Goal: Task Accomplishment & Management: Complete application form

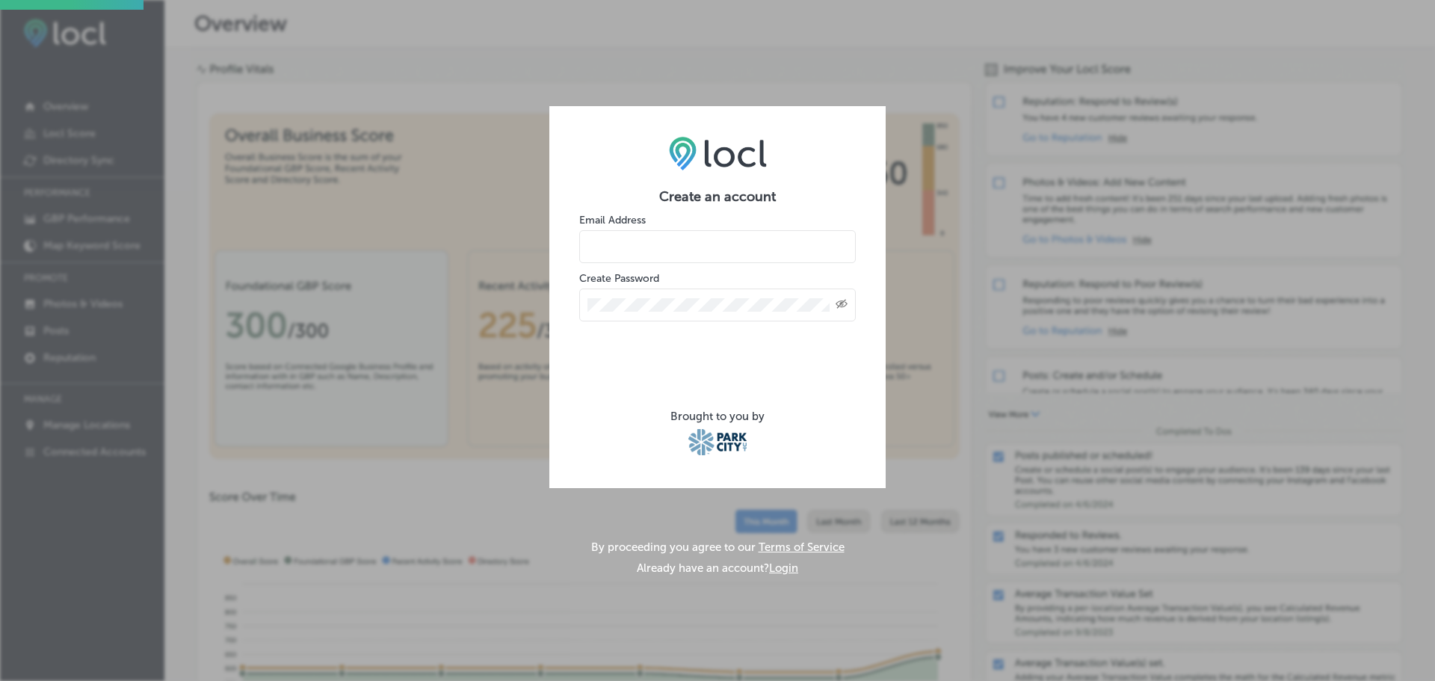
click at [777, 245] on input "email" at bounding box center [717, 246] width 277 height 33
type input "[EMAIL_ADDRESS][DOMAIN_NAME]"
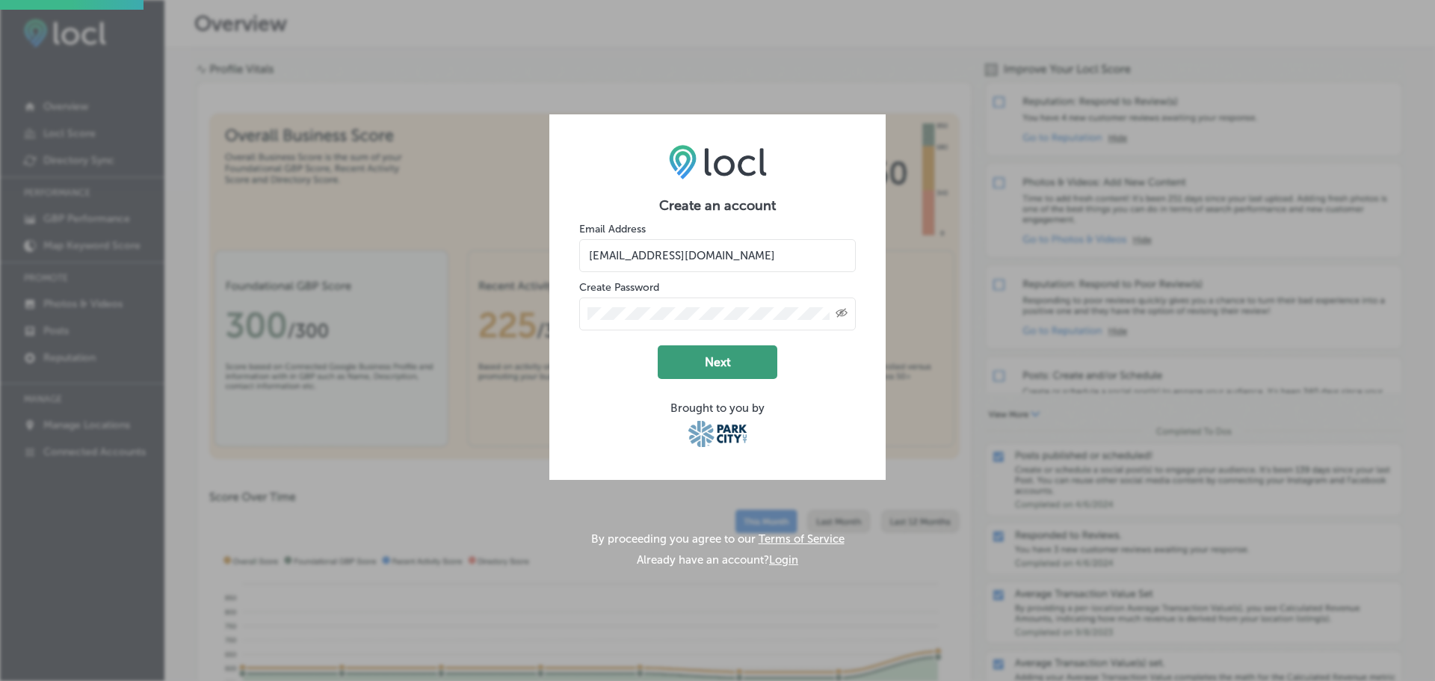
click at [710, 365] on button "Next" at bounding box center [718, 362] width 120 height 34
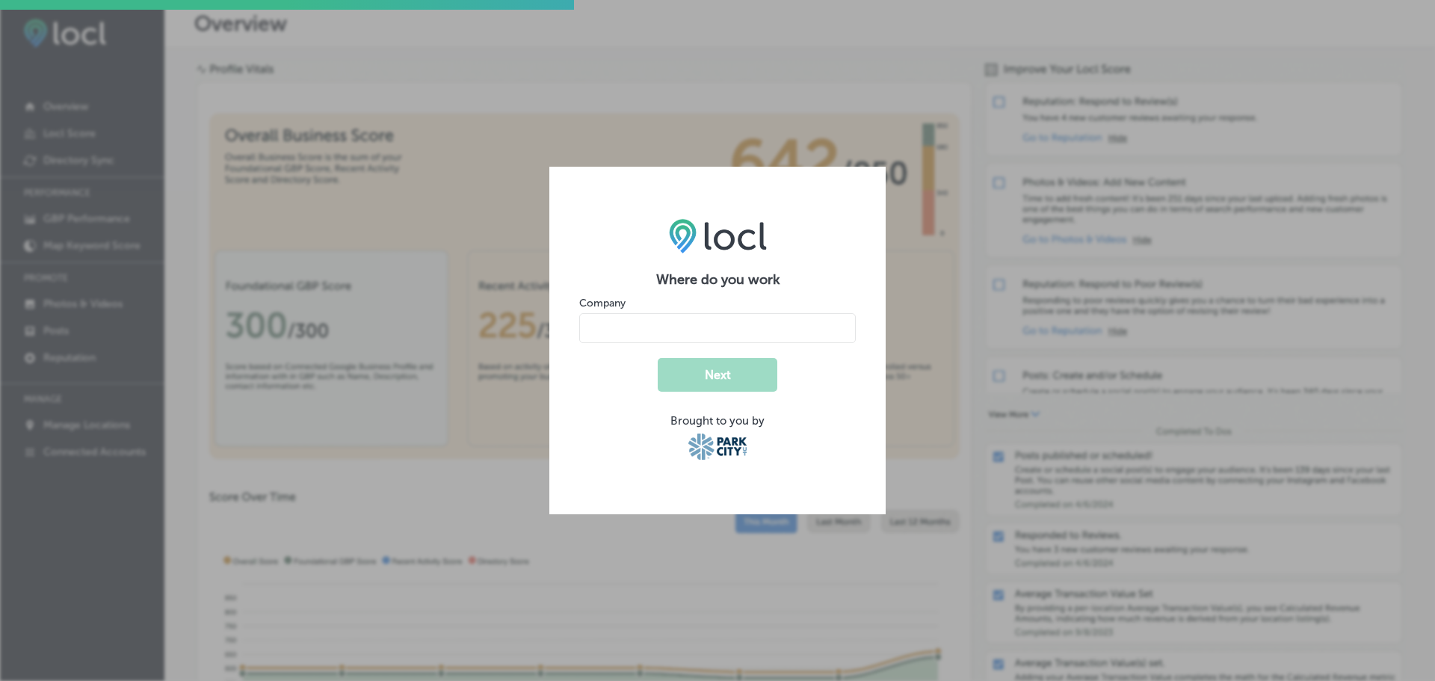
click at [717, 330] on input "name" at bounding box center [717, 328] width 277 height 30
type input "Alpine Apothecary"
click at [713, 375] on button "Next" at bounding box center [718, 375] width 120 height 34
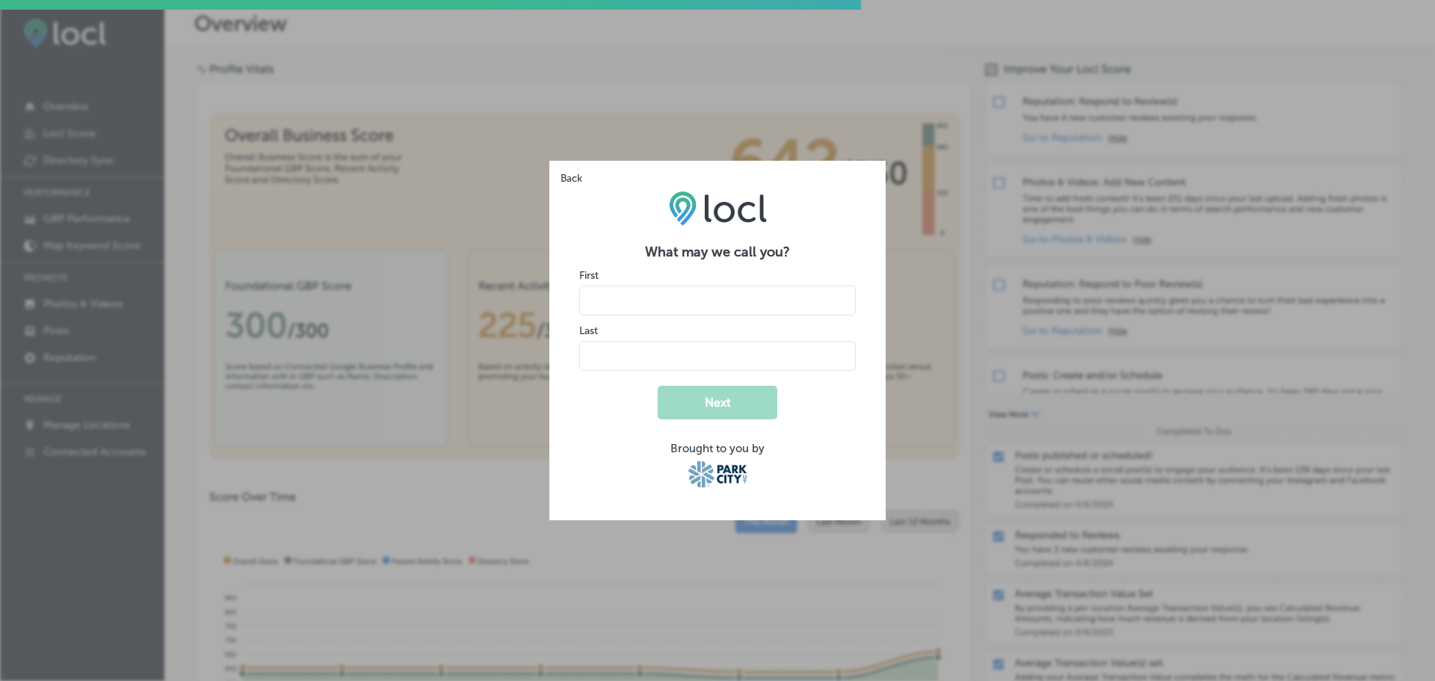
click at [748, 292] on input "name" at bounding box center [717, 301] width 277 height 30
type input "trip"
click at [663, 356] on input "name" at bounding box center [717, 356] width 277 height 30
type input "h"
type input "[PERSON_NAME]"
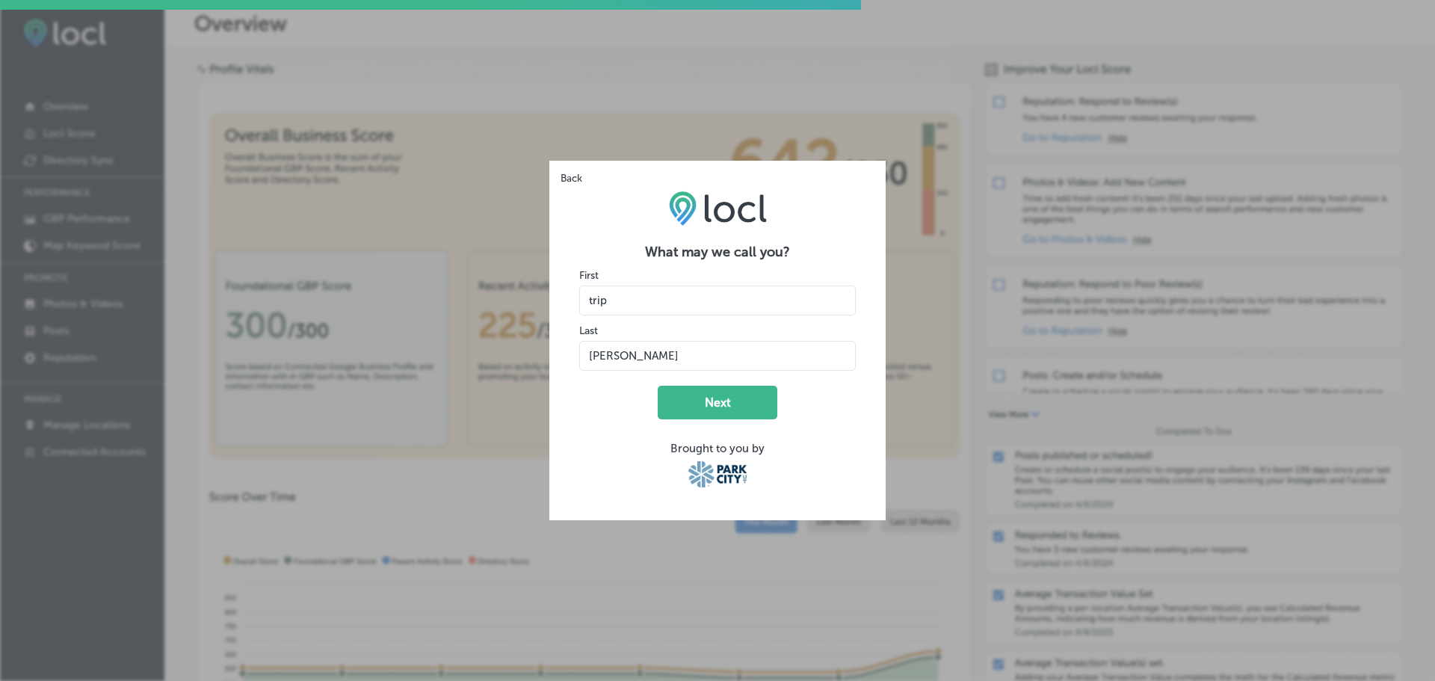
click at [613, 425] on form "What may we call you? First Last Next Brought to you by" at bounding box center [717, 367] width 277 height 247
click at [738, 407] on button "Next" at bounding box center [718, 403] width 120 height 34
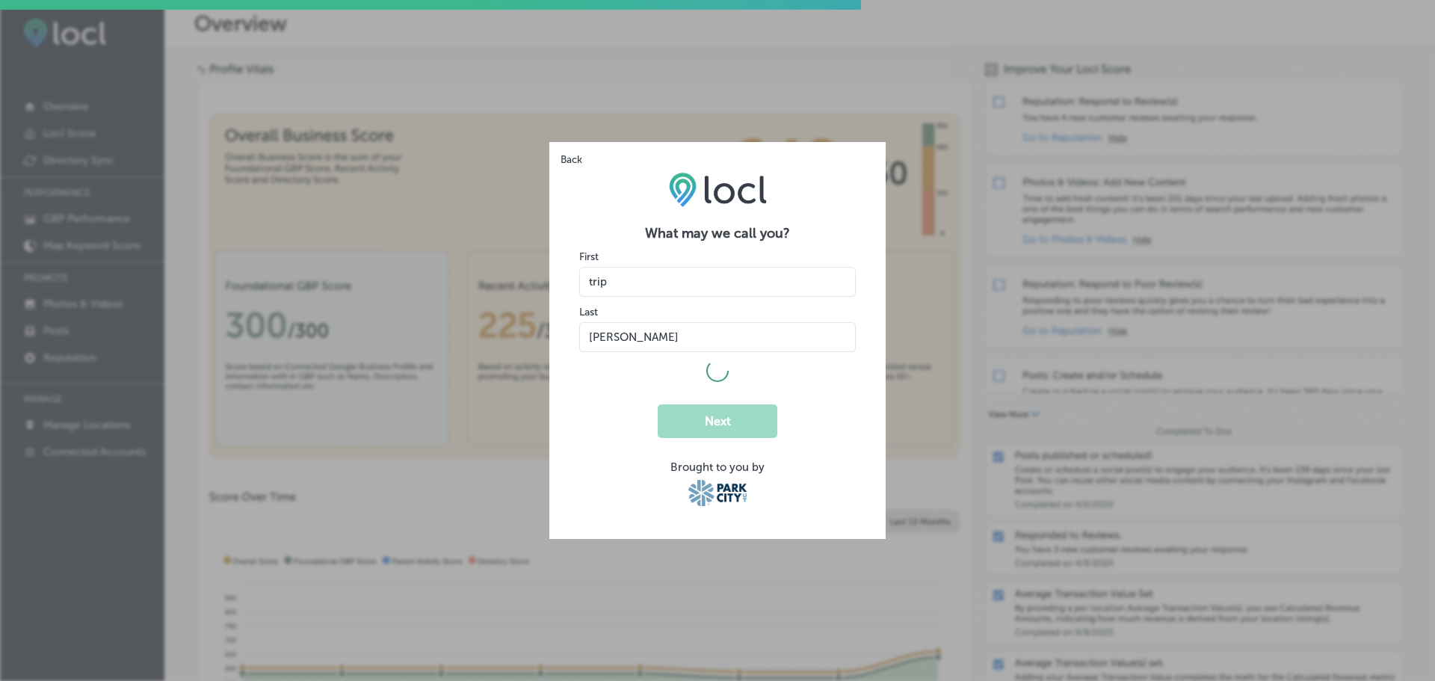
select select "US"
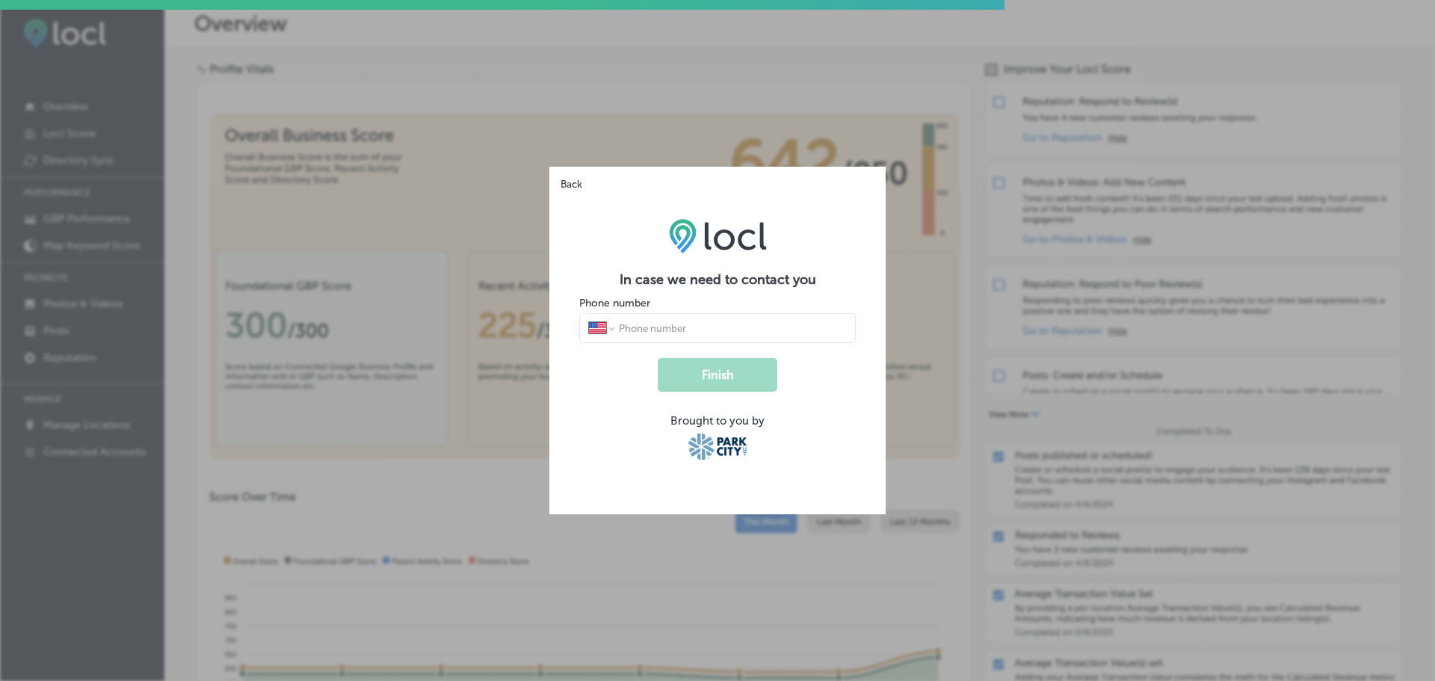
click at [705, 323] on input "tel" at bounding box center [733, 327] width 230 height 13
type input "[PHONE_NUMBER]"
click at [701, 382] on button "Finish" at bounding box center [718, 375] width 120 height 34
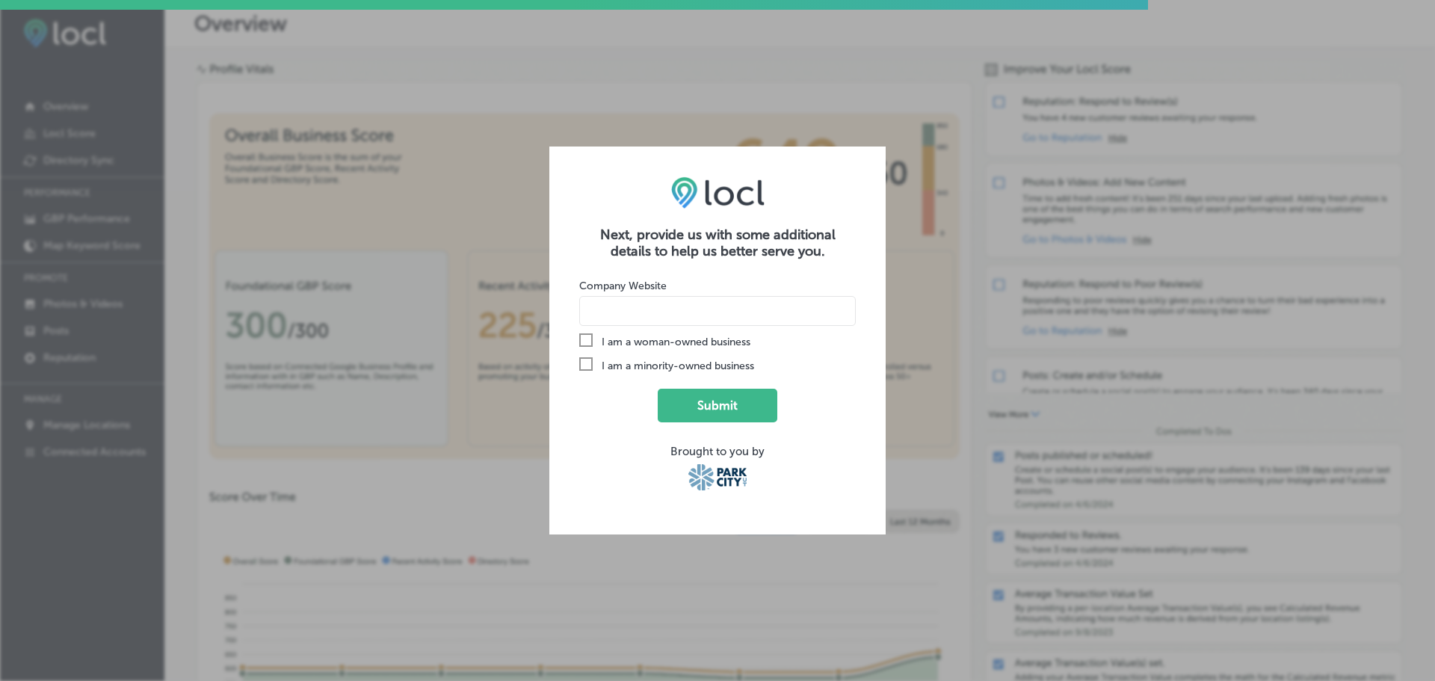
click at [659, 313] on input at bounding box center [717, 311] width 277 height 30
type input "[DOMAIN_NAME]"
click at [586, 338] on icon "Check Created with Sketch." at bounding box center [585, 339] width 13 height 13
click at [0, 0] on input "Check Created with Sketch. I am a woman-owned business" at bounding box center [0, 0] width 0 height 0
click at [718, 402] on button "Submit" at bounding box center [718, 406] width 120 height 34
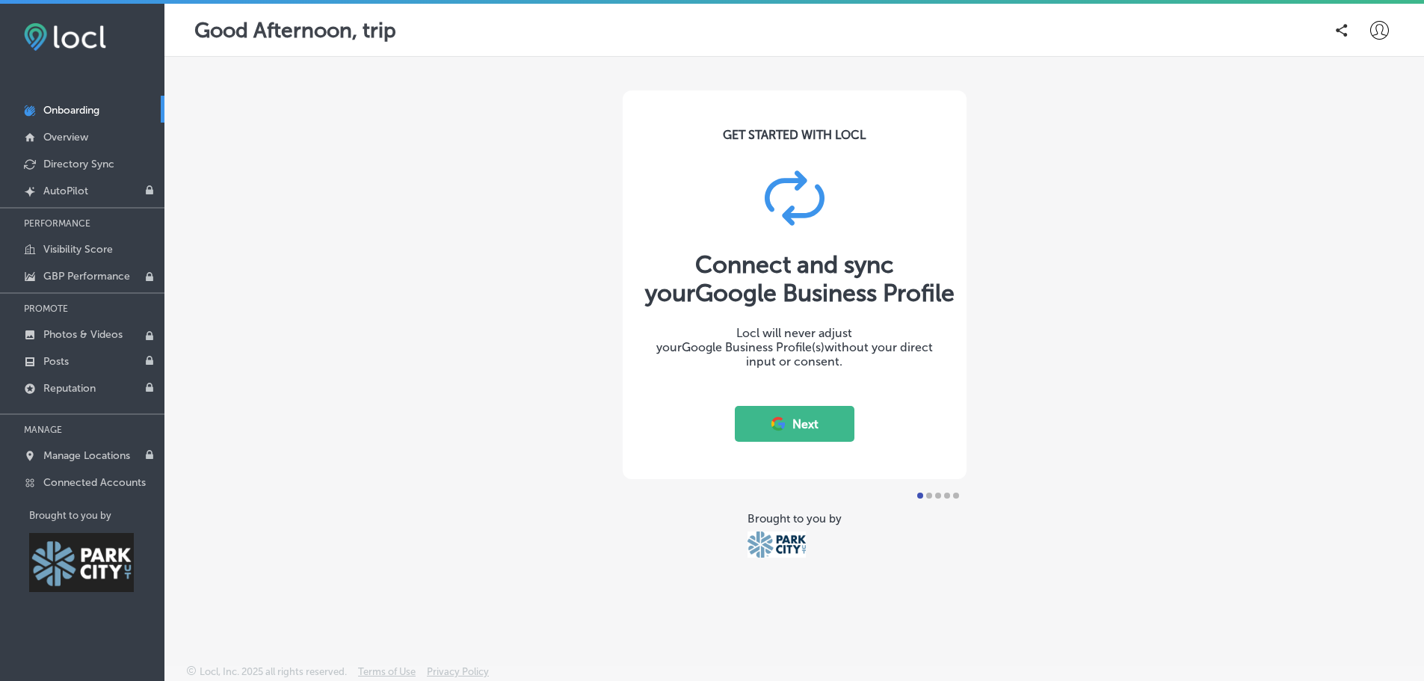
click at [798, 419] on button "Next" at bounding box center [795, 424] width 120 height 36
